Goal: Task Accomplishment & Management: Use online tool/utility

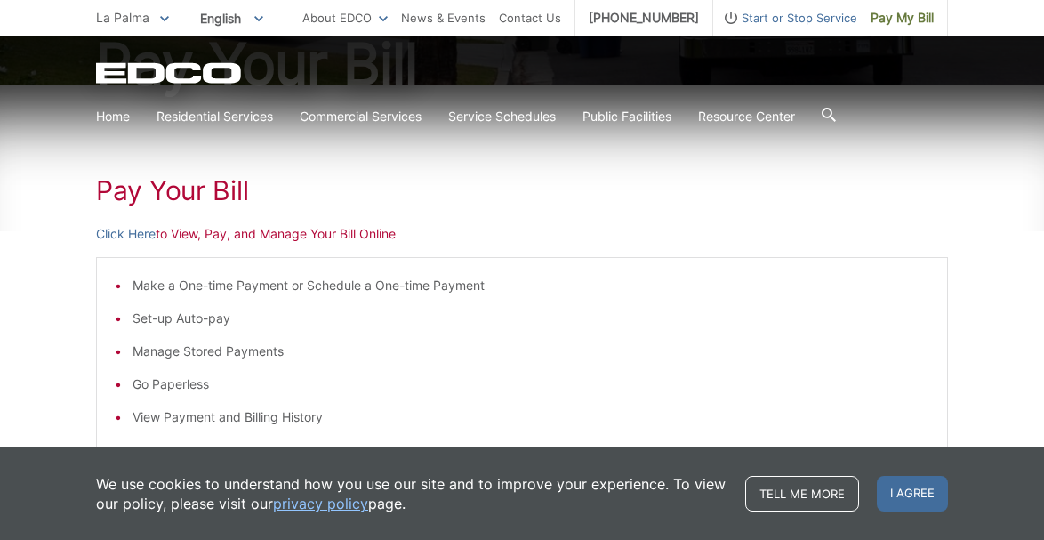
scroll to position [245, 0]
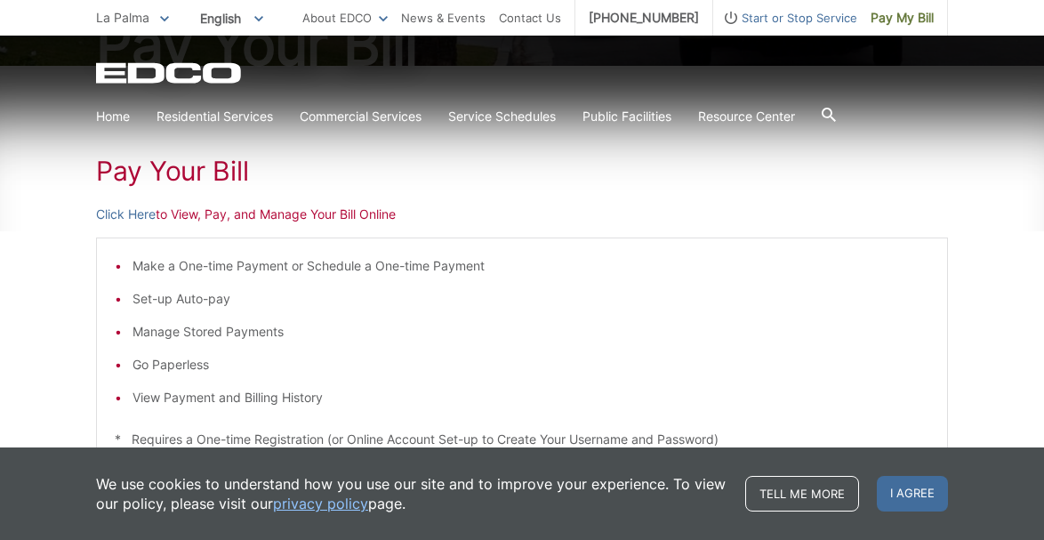
click at [29, 202] on div "Pay Your Bill Click Here to View, Pay, and Manage Your Bill Online Make a One-t…" at bounding box center [522, 424] width 1044 height 717
click at [648, 233] on div "Pay Your Bill Click Here to View, Pay, and Manage Your Bill Online Make a One-t…" at bounding box center [522, 424] width 852 height 717
click at [896, 21] on span "Pay My Bill" at bounding box center [902, 18] width 63 height 20
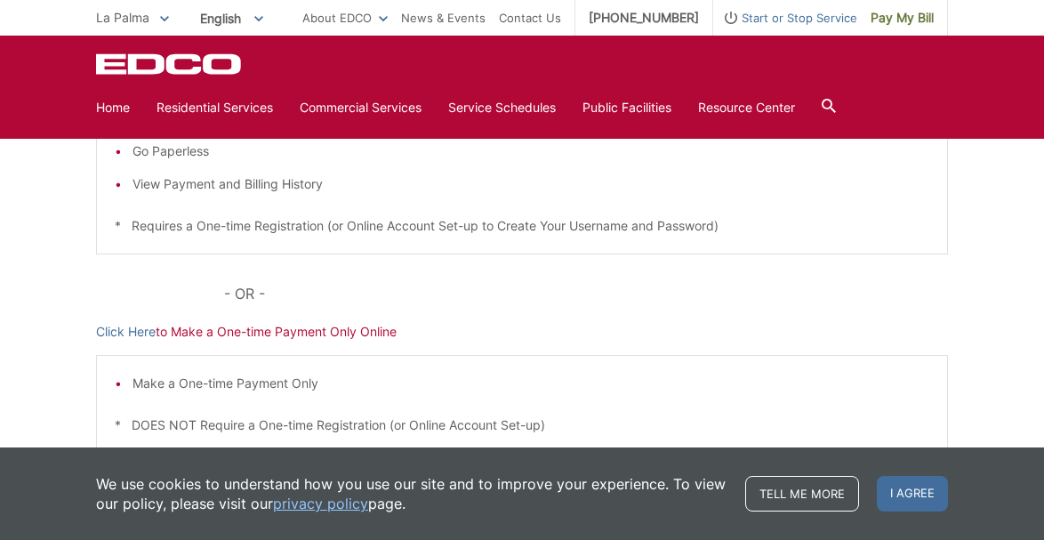
scroll to position [463, 0]
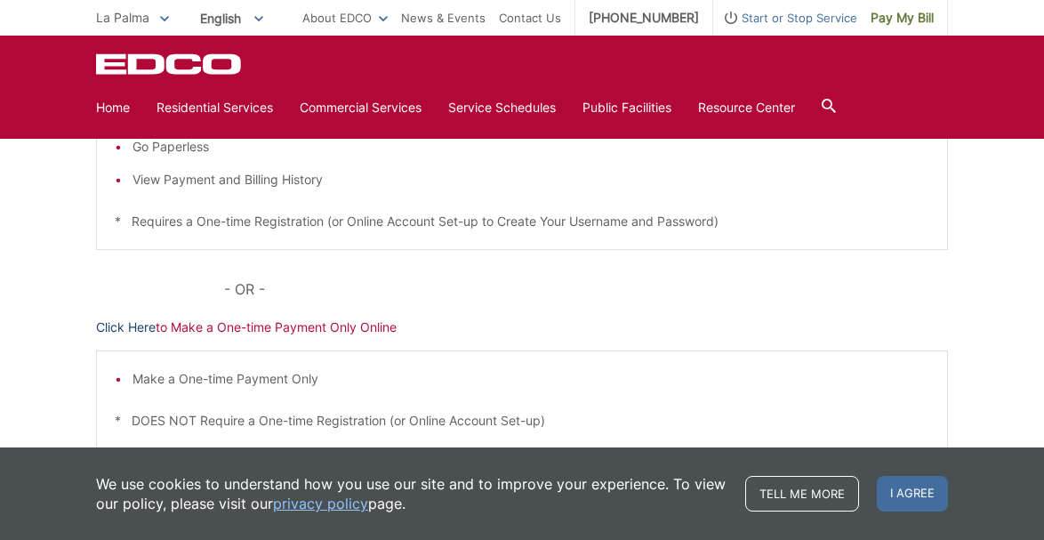
click at [122, 327] on link "Click Here" at bounding box center [126, 327] width 60 height 20
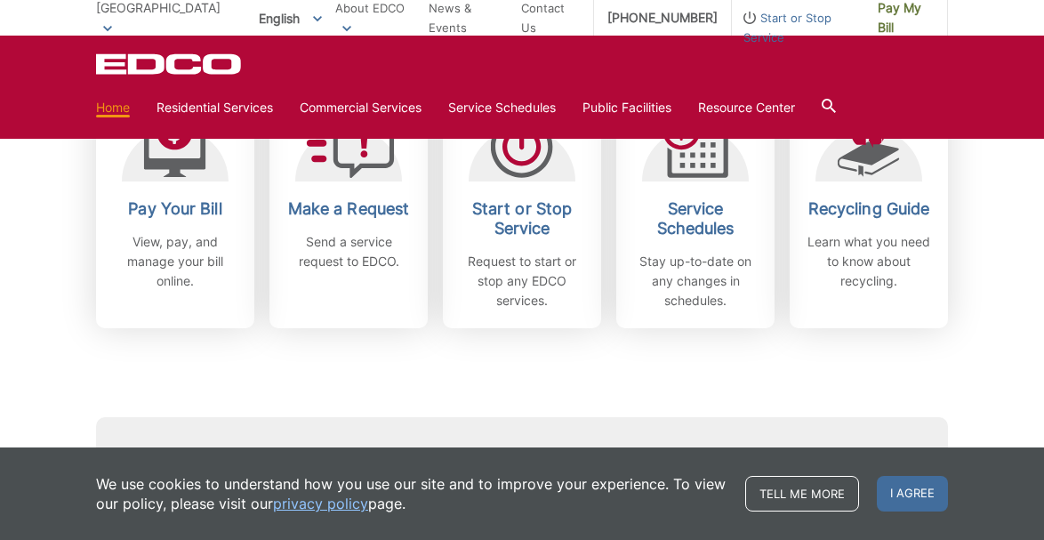
scroll to position [569, 0]
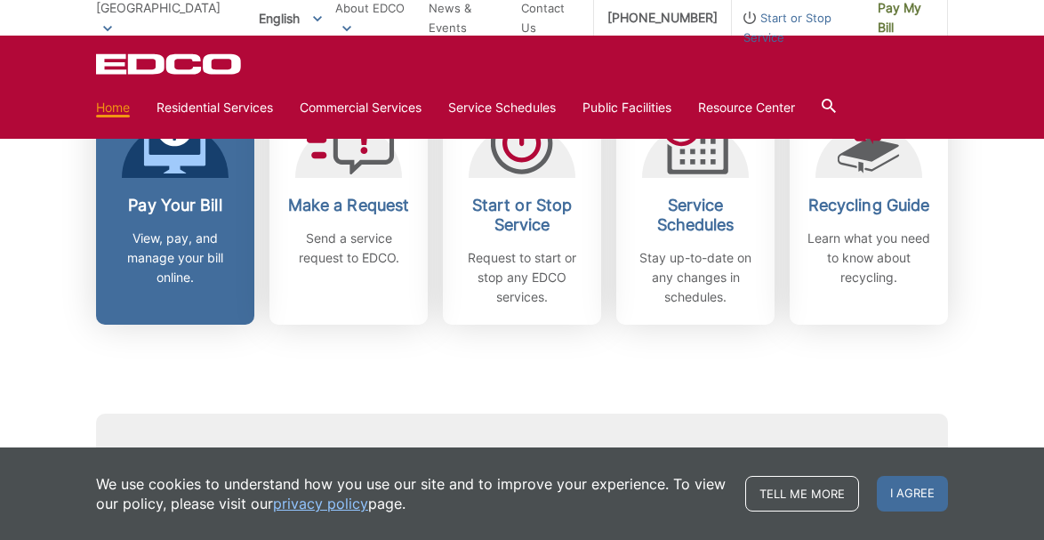
click at [164, 251] on p "View, pay, and manage your bill online." at bounding box center [175, 258] width 132 height 59
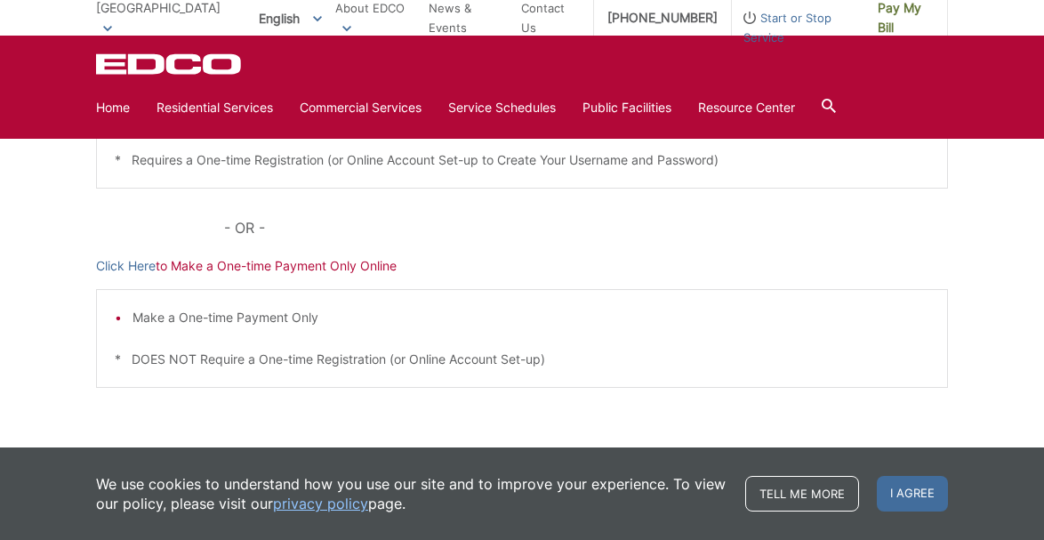
scroll to position [537, 0]
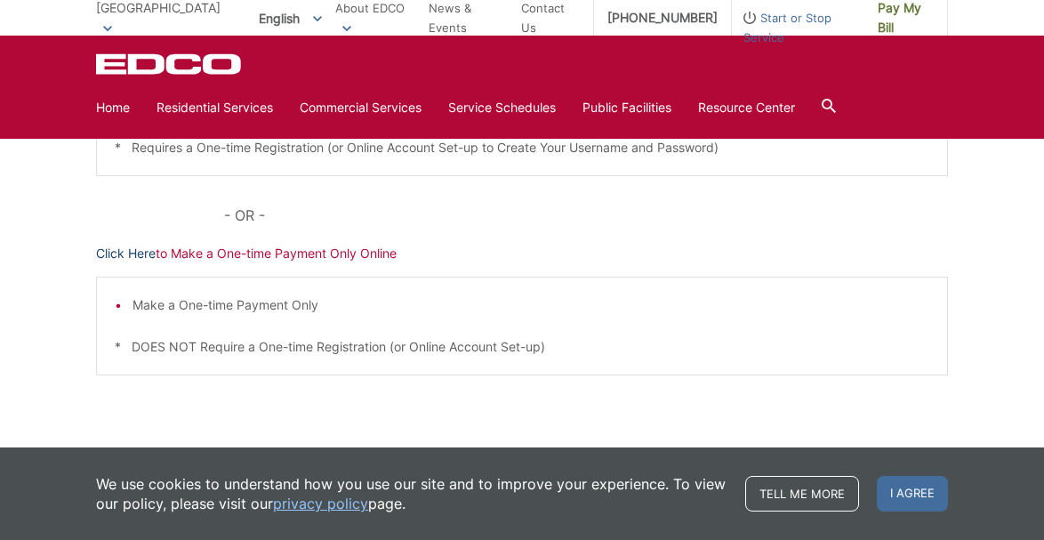
click at [141, 257] on link "Click Here" at bounding box center [126, 254] width 60 height 20
